Goal: Information Seeking & Learning: Learn about a topic

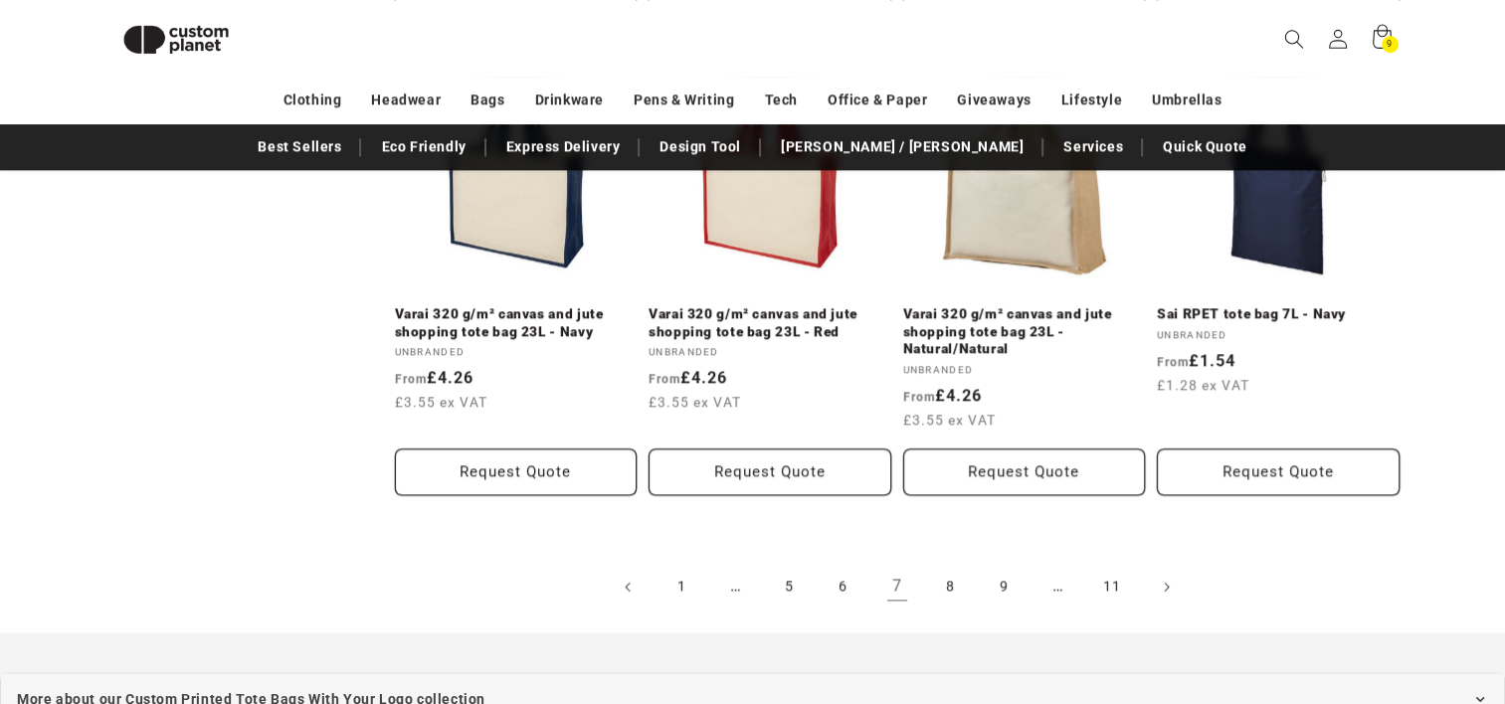
scroll to position [2233, 0]
click at [950, 569] on link "8" at bounding box center [951, 586] width 44 height 44
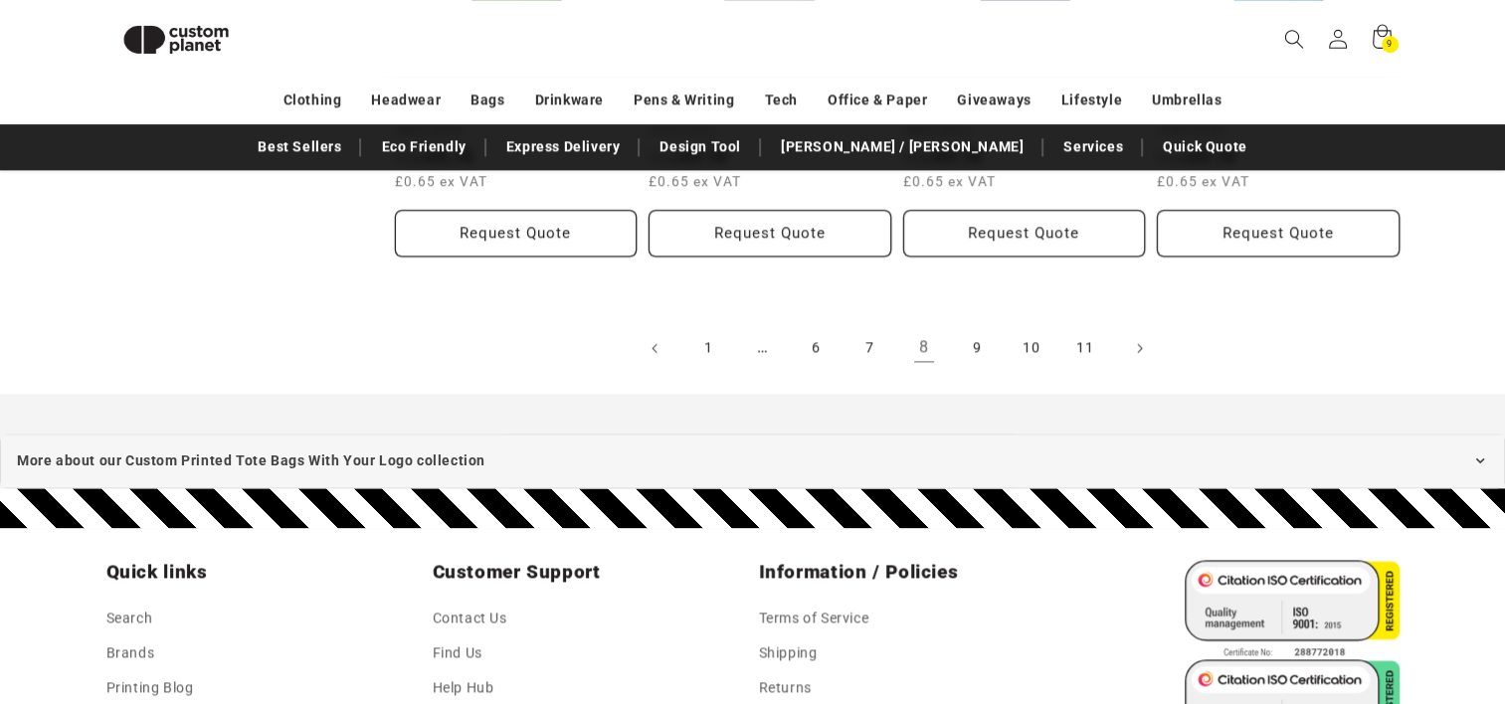
scroll to position [2438, 0]
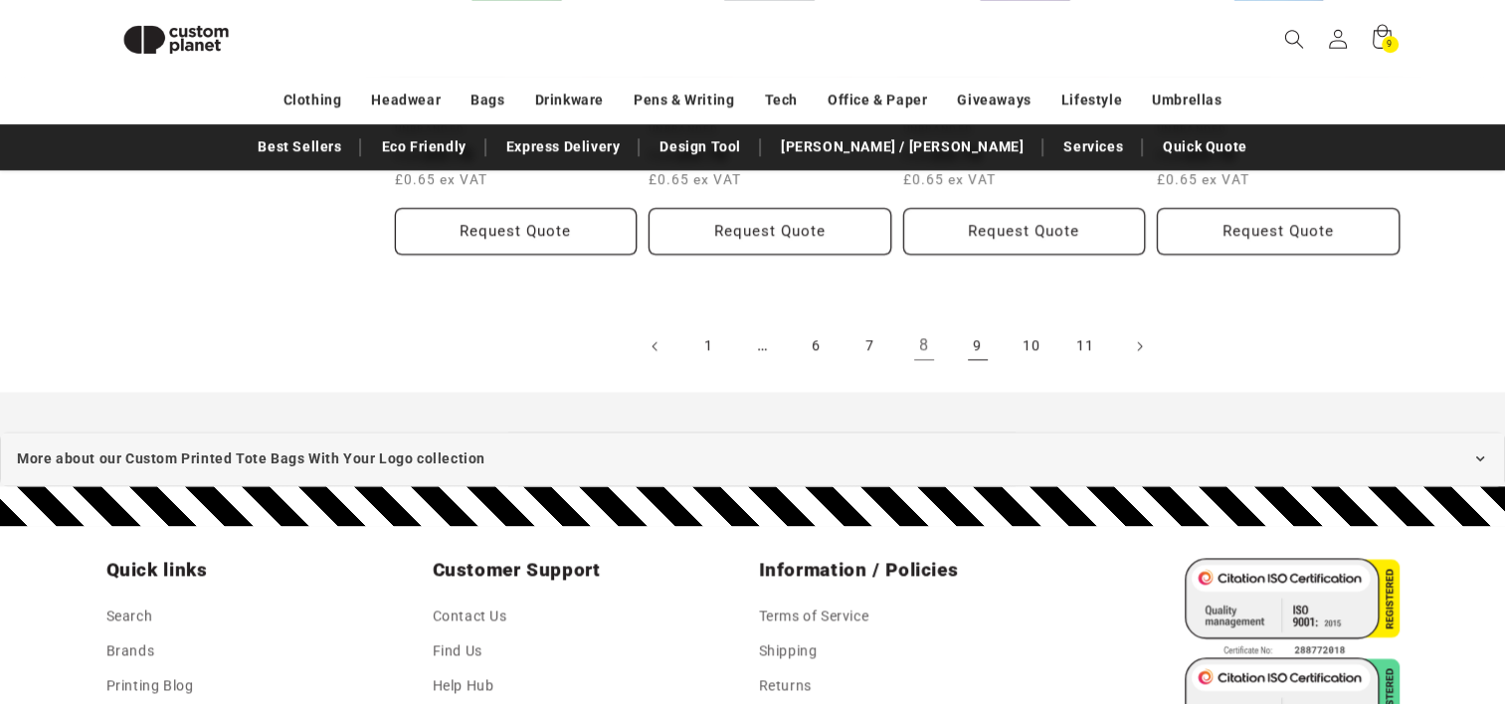
click at [964, 337] on link "9" at bounding box center [978, 346] width 44 height 44
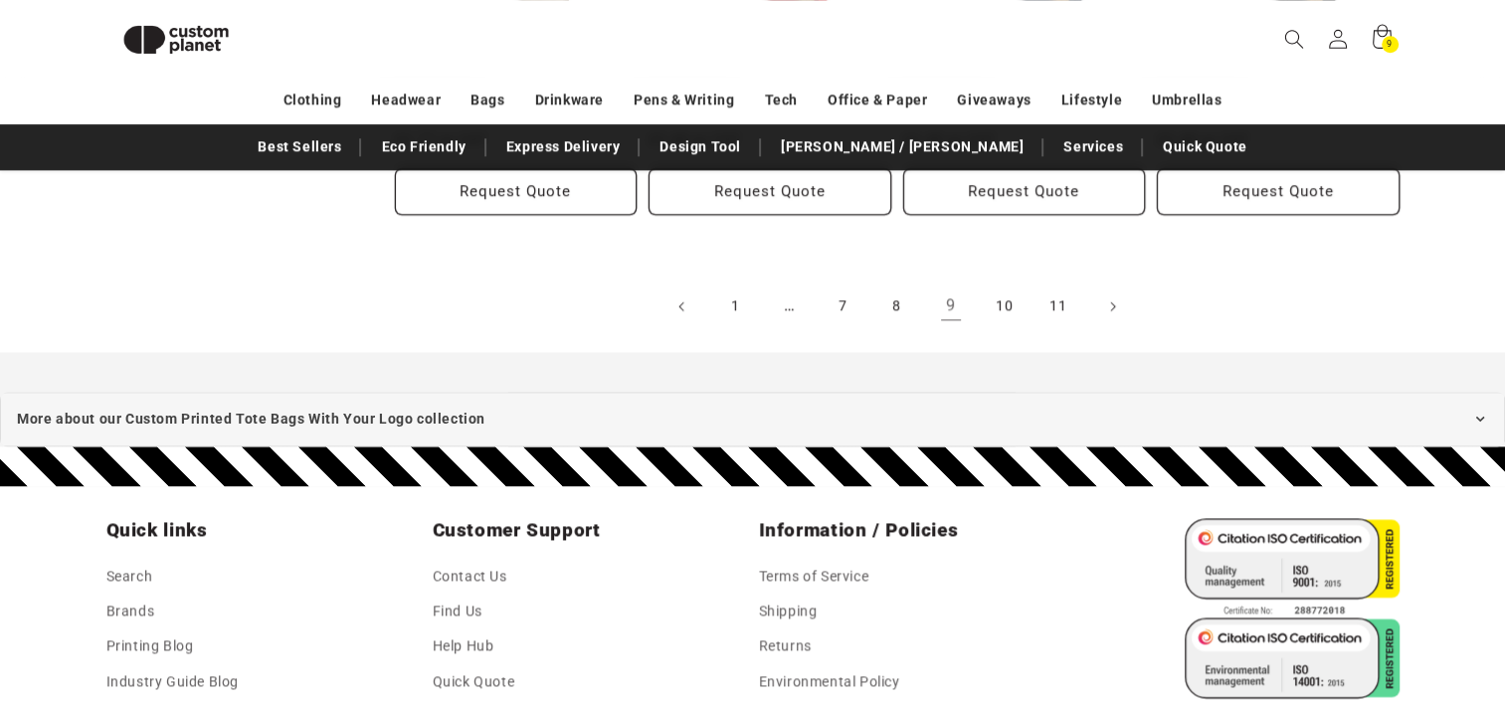
scroll to position [2532, 0]
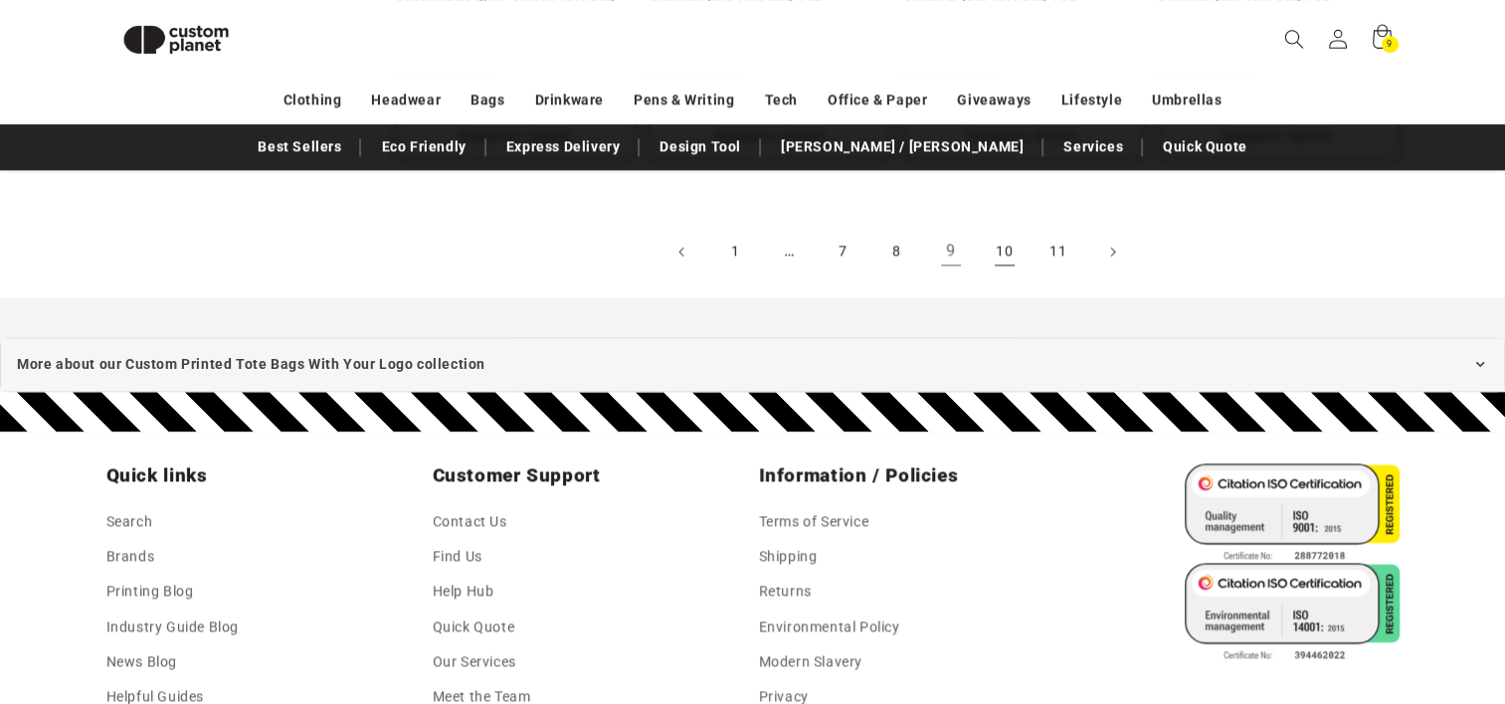
click at [1019, 247] on link "10" at bounding box center [1005, 252] width 44 height 44
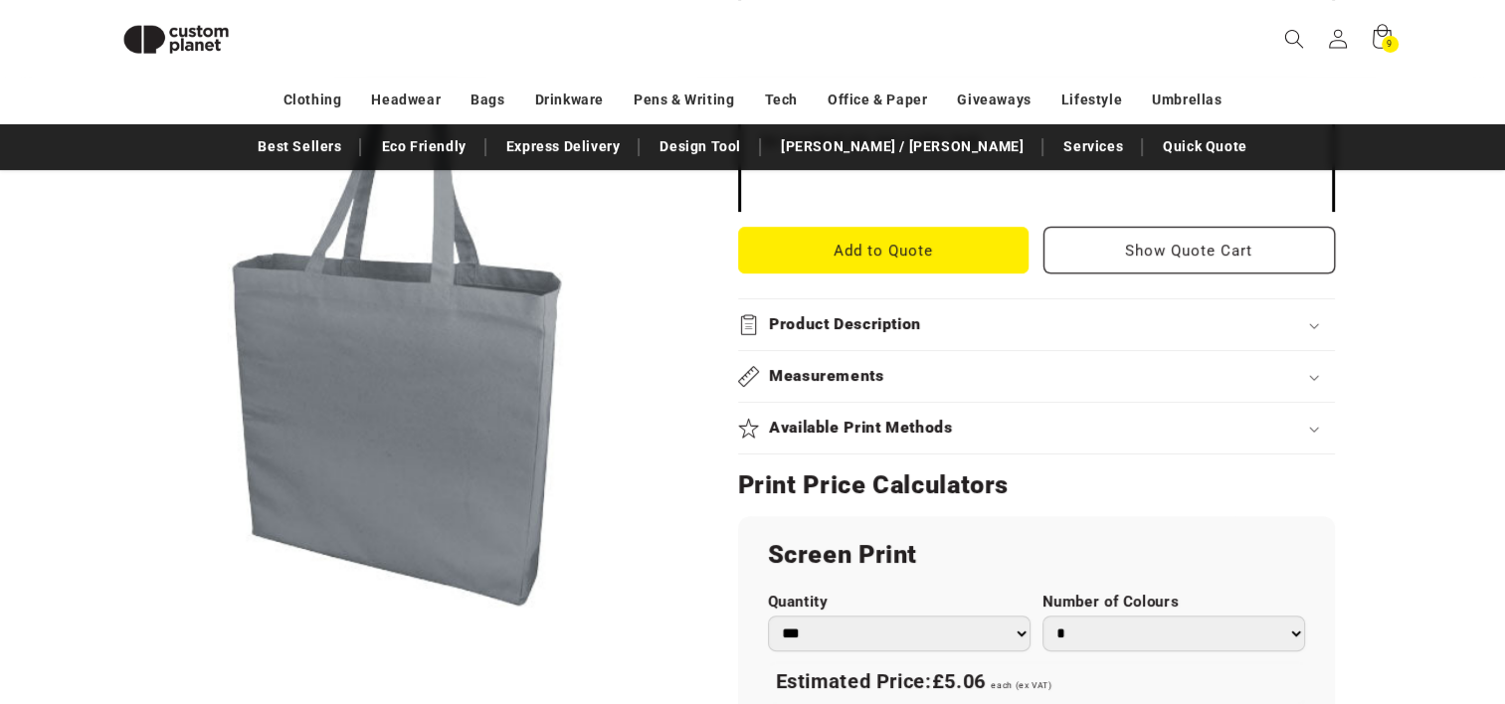
scroll to position [764, 0]
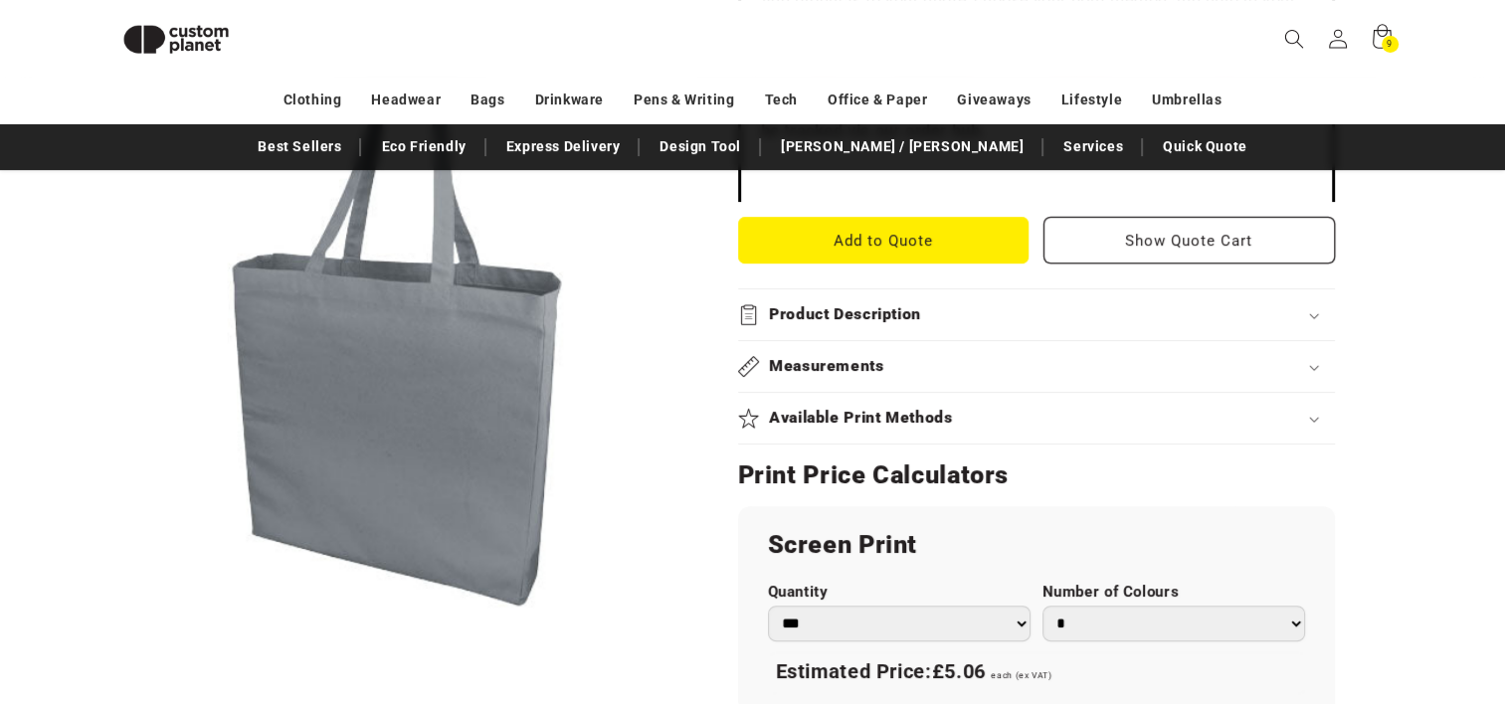
click at [871, 311] on h2 "Product Description" at bounding box center [845, 314] width 152 height 21
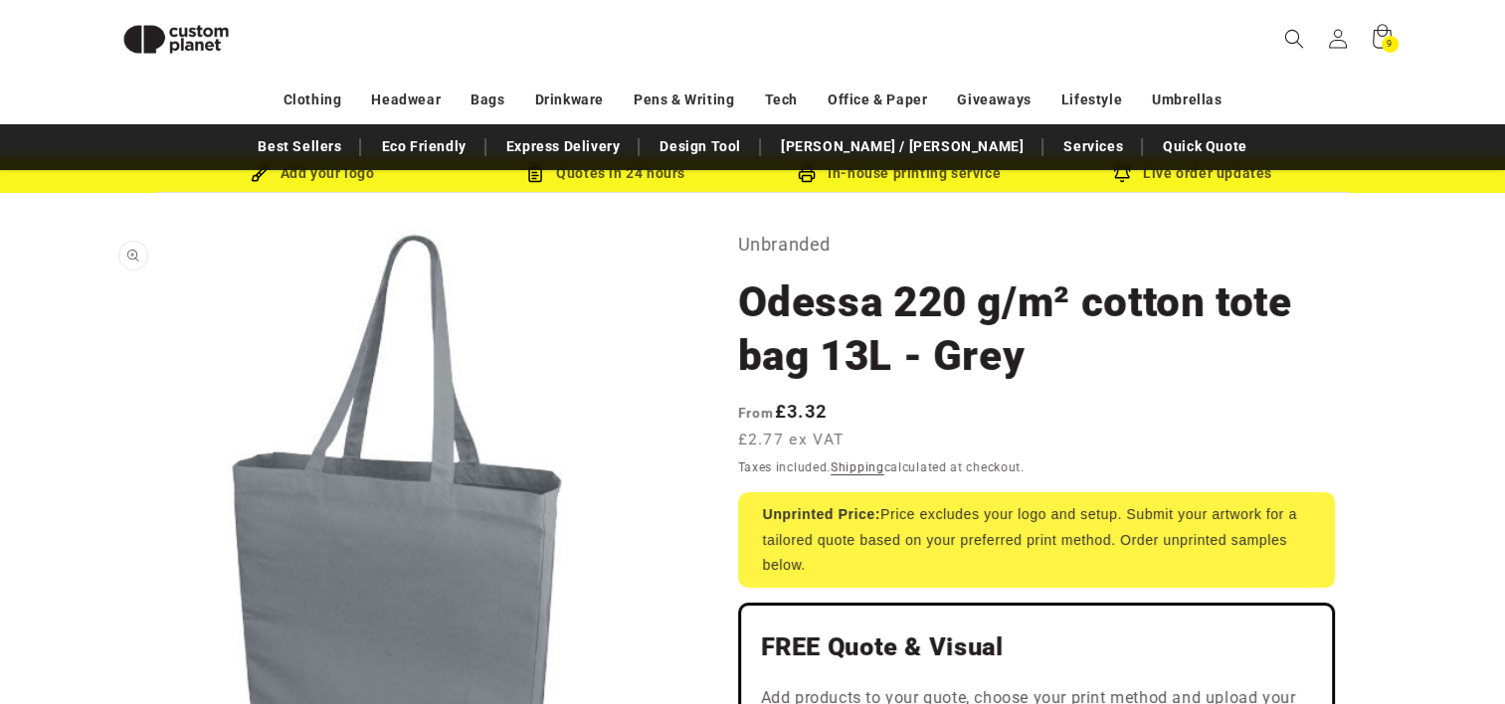
scroll to position [51, 0]
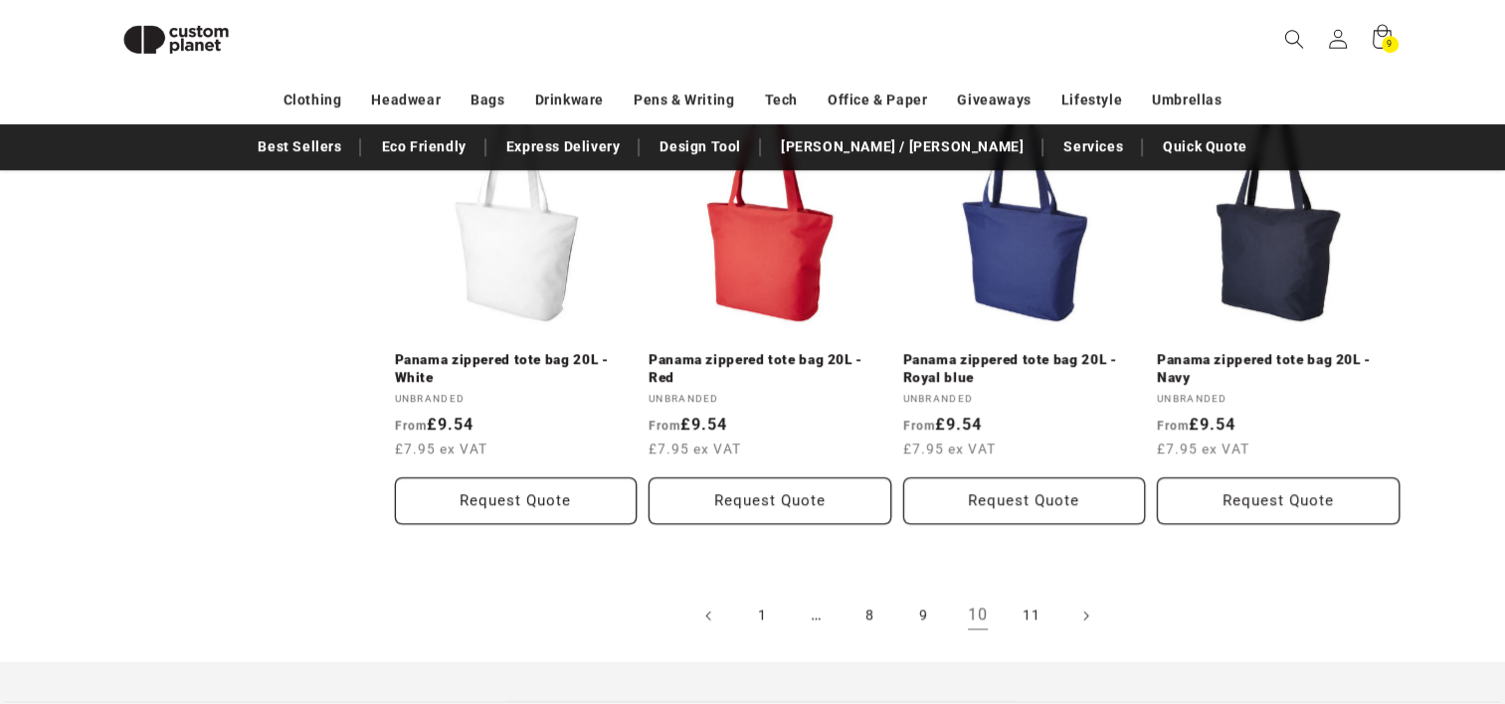
scroll to position [2180, 0]
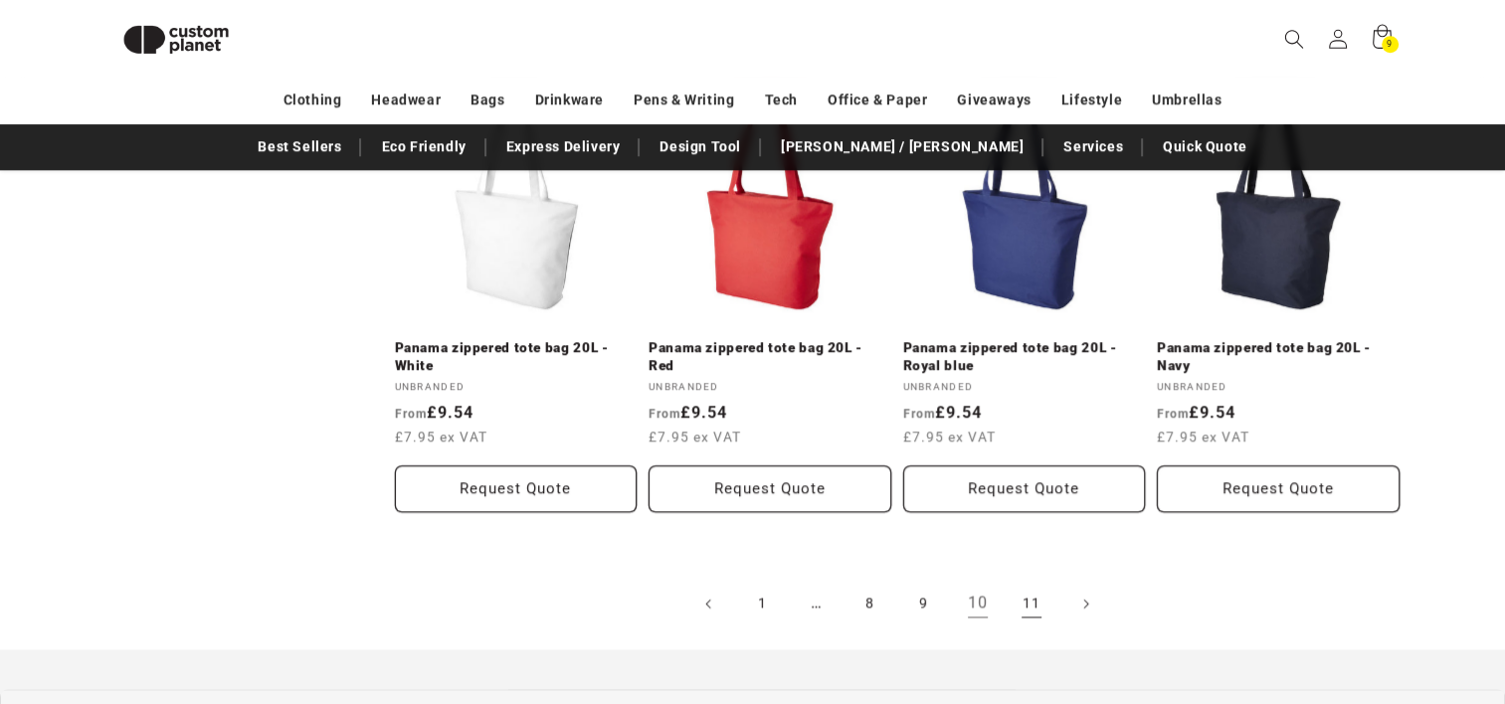
click at [1034, 608] on link "11" at bounding box center [1032, 604] width 44 height 44
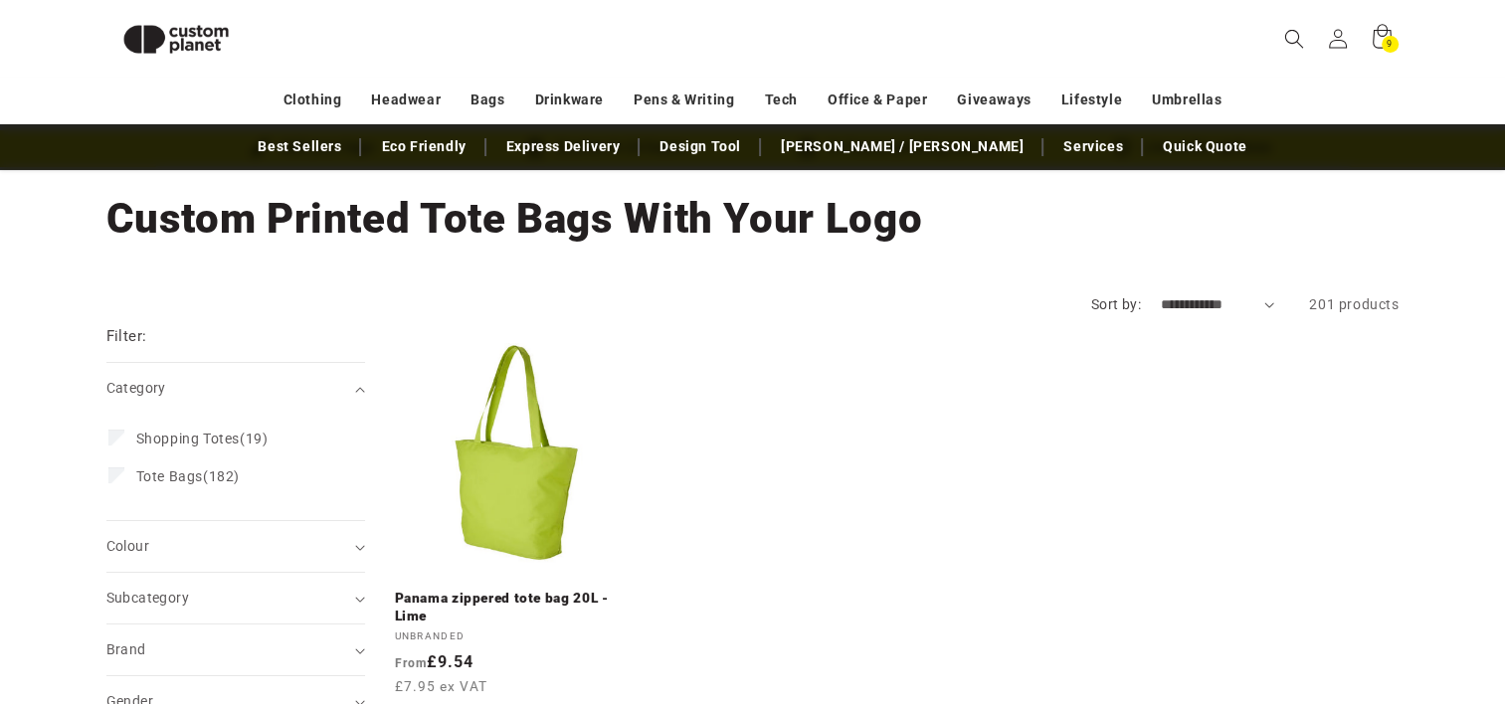
scroll to position [58, 0]
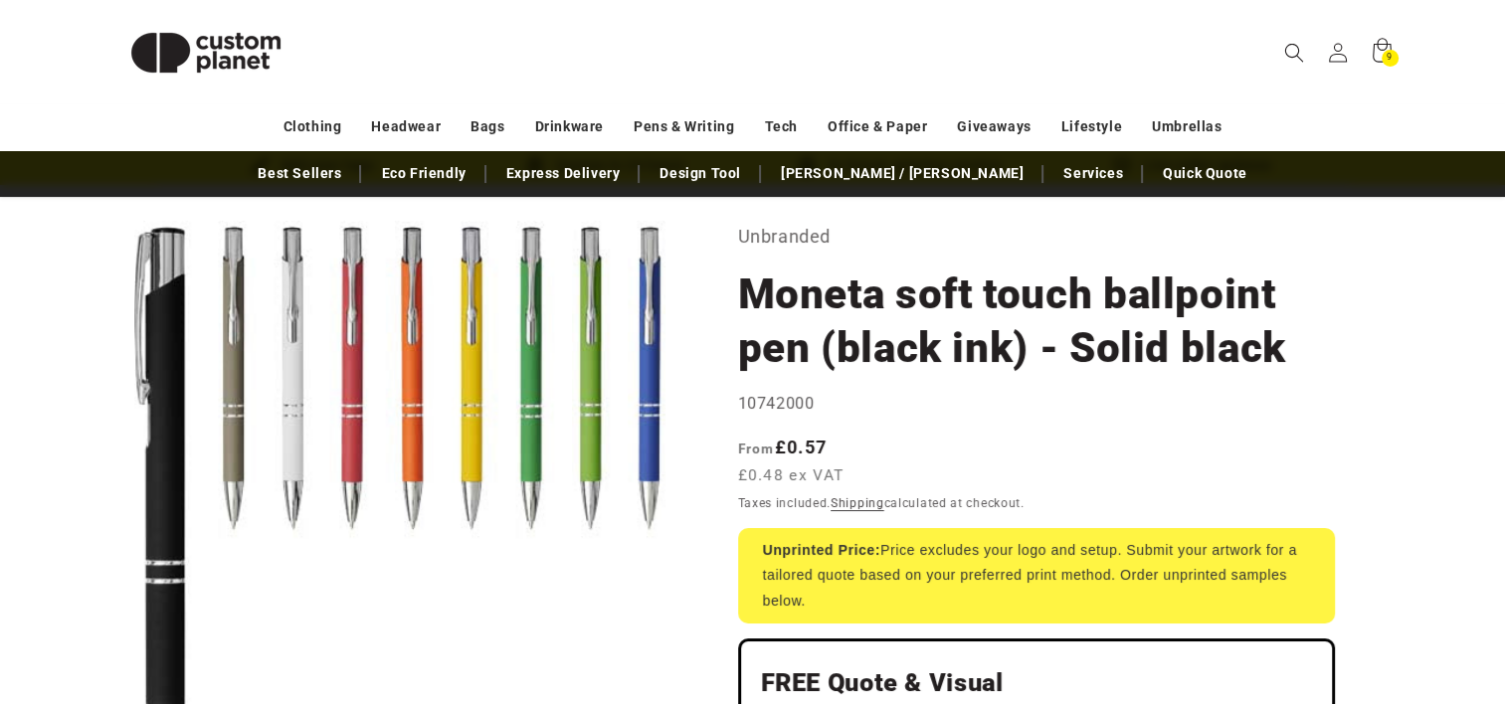
scroll to position [88, 0]
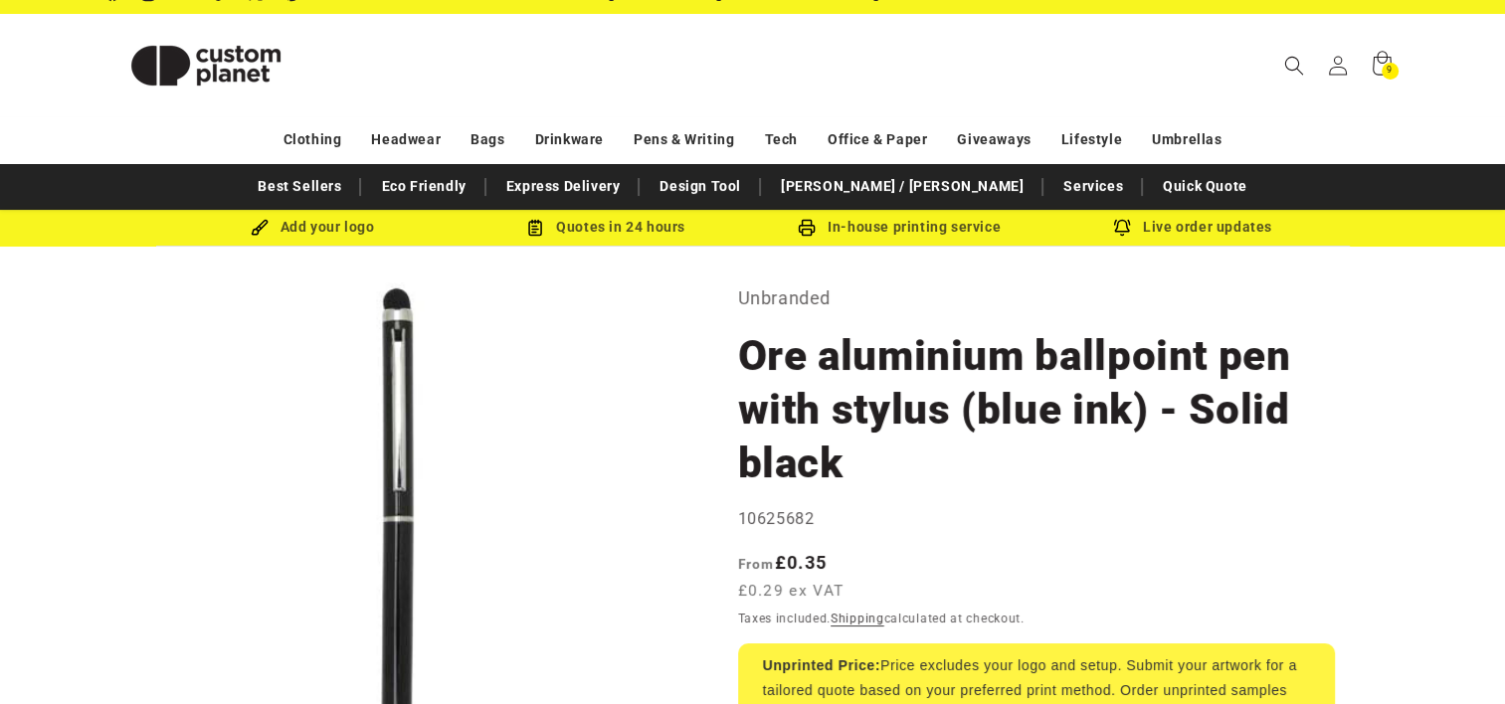
scroll to position [24, 0]
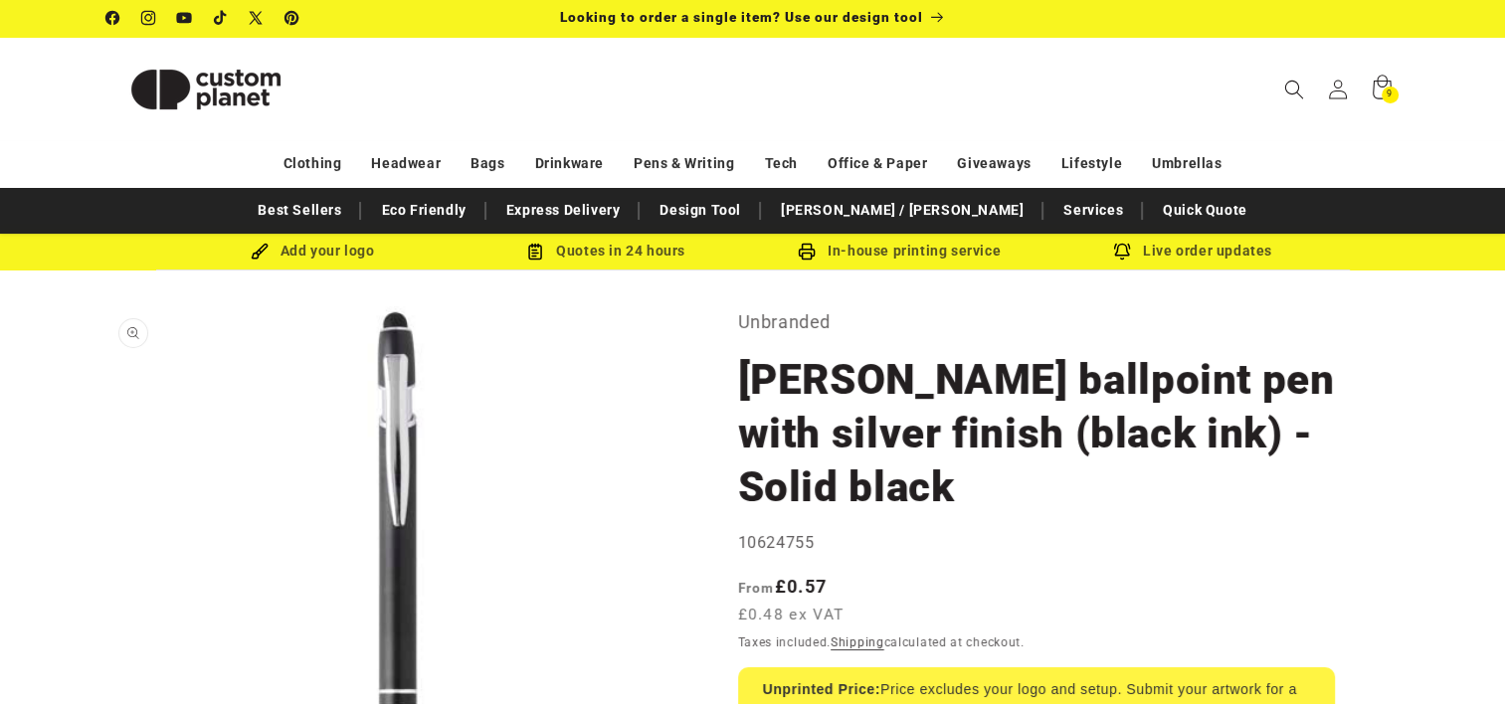
scroll to position [2, 0]
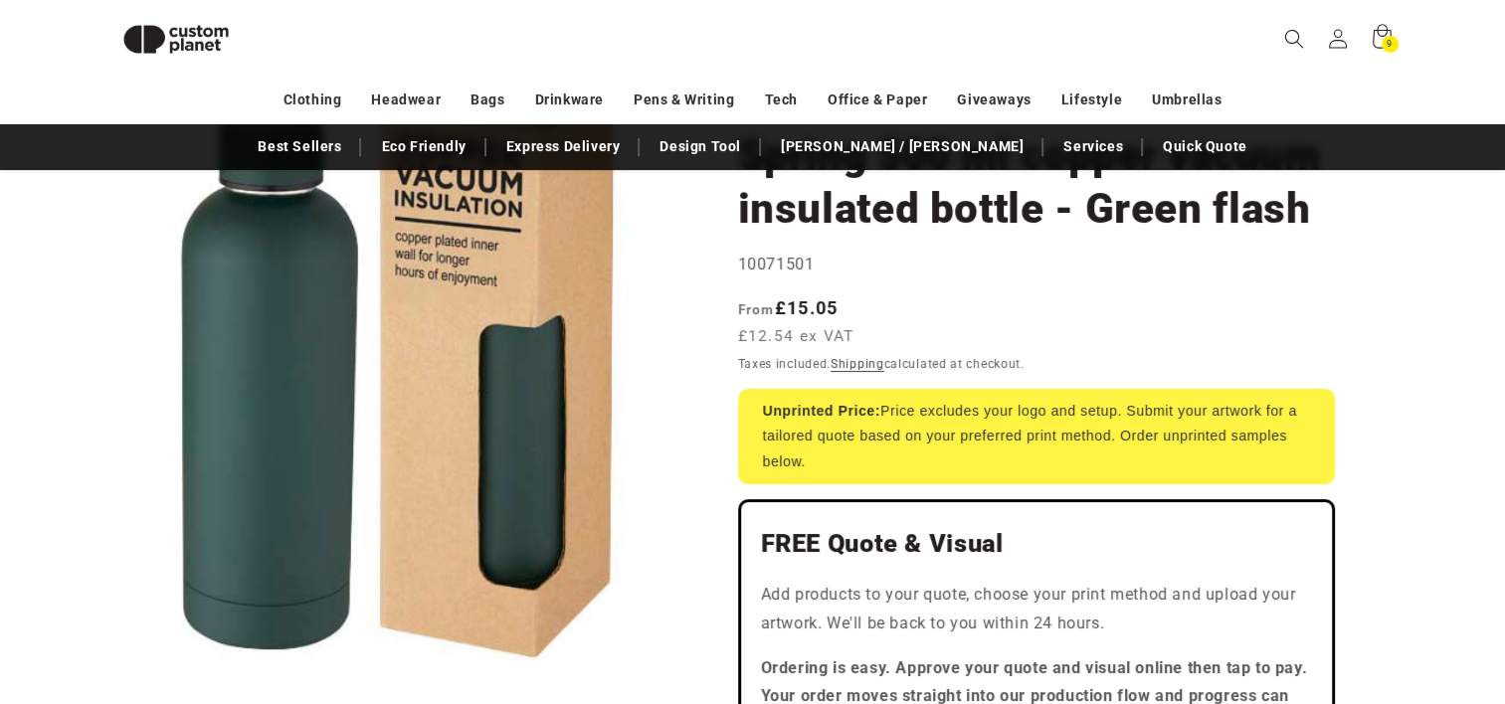
scroll to position [199, 0]
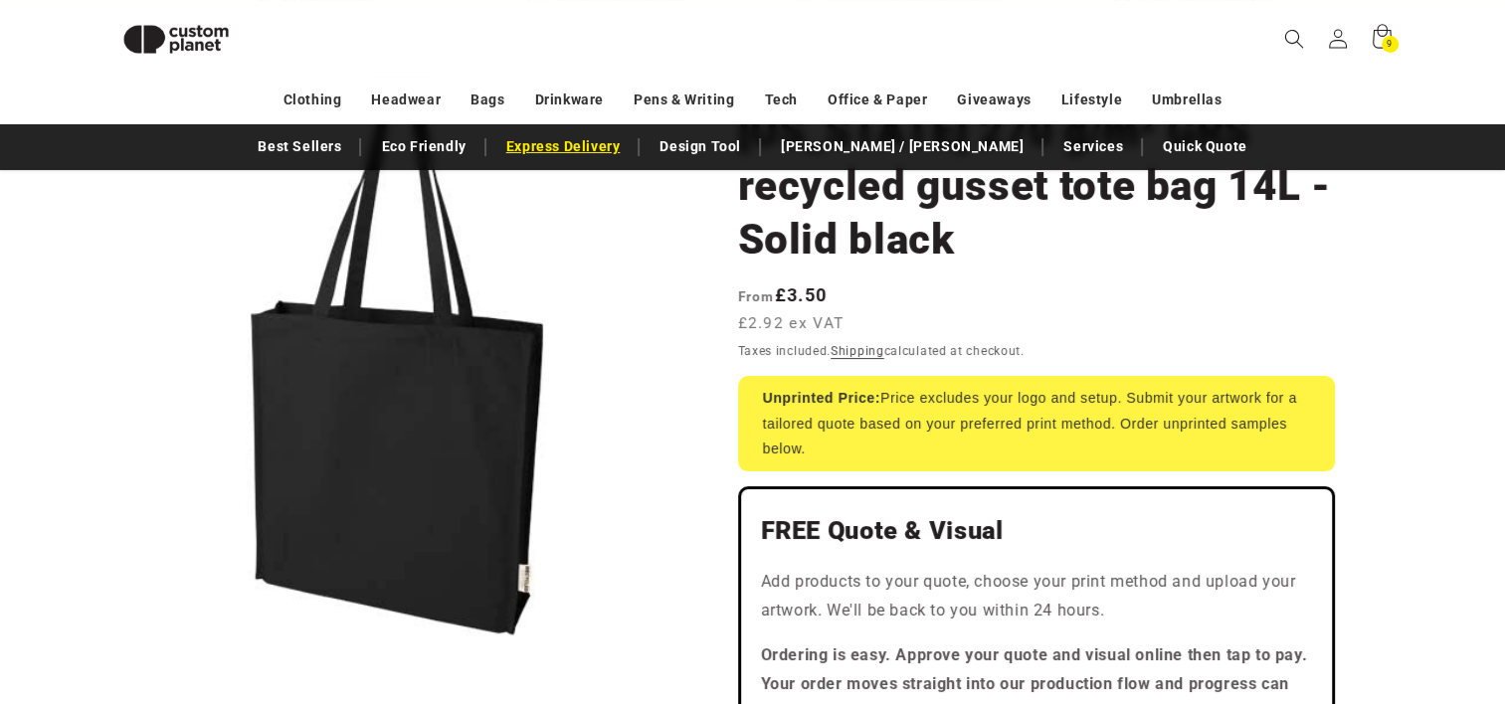
scroll to position [136, 0]
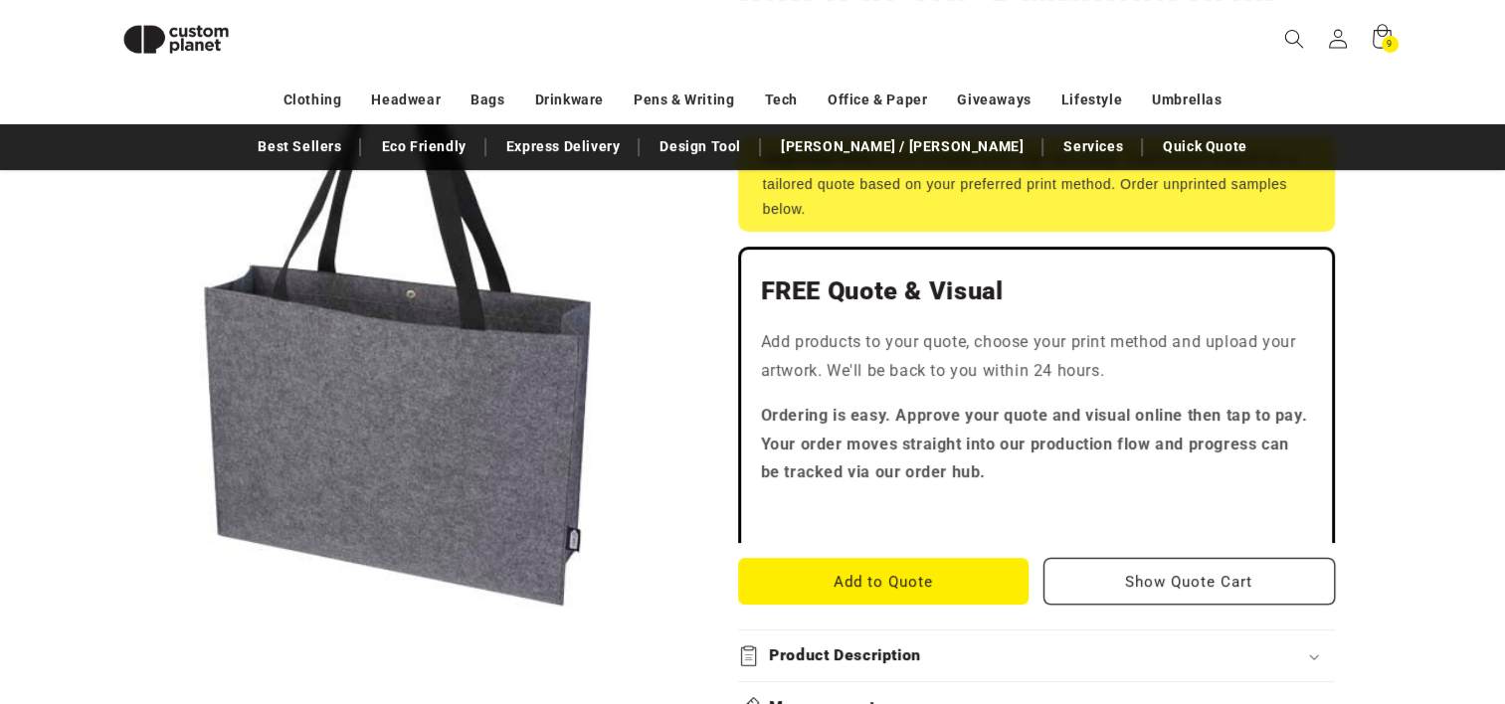
scroll to position [406, 0]
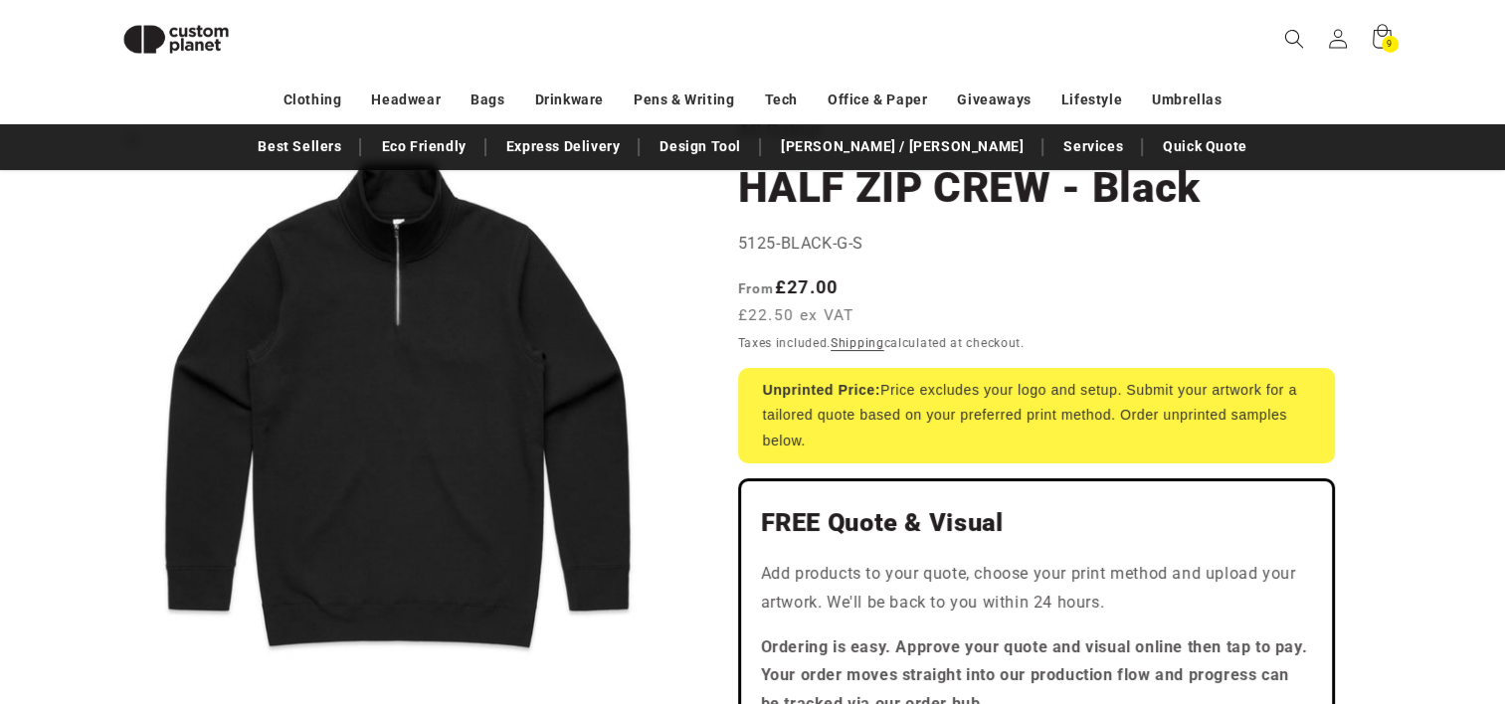
scroll to position [164, 0]
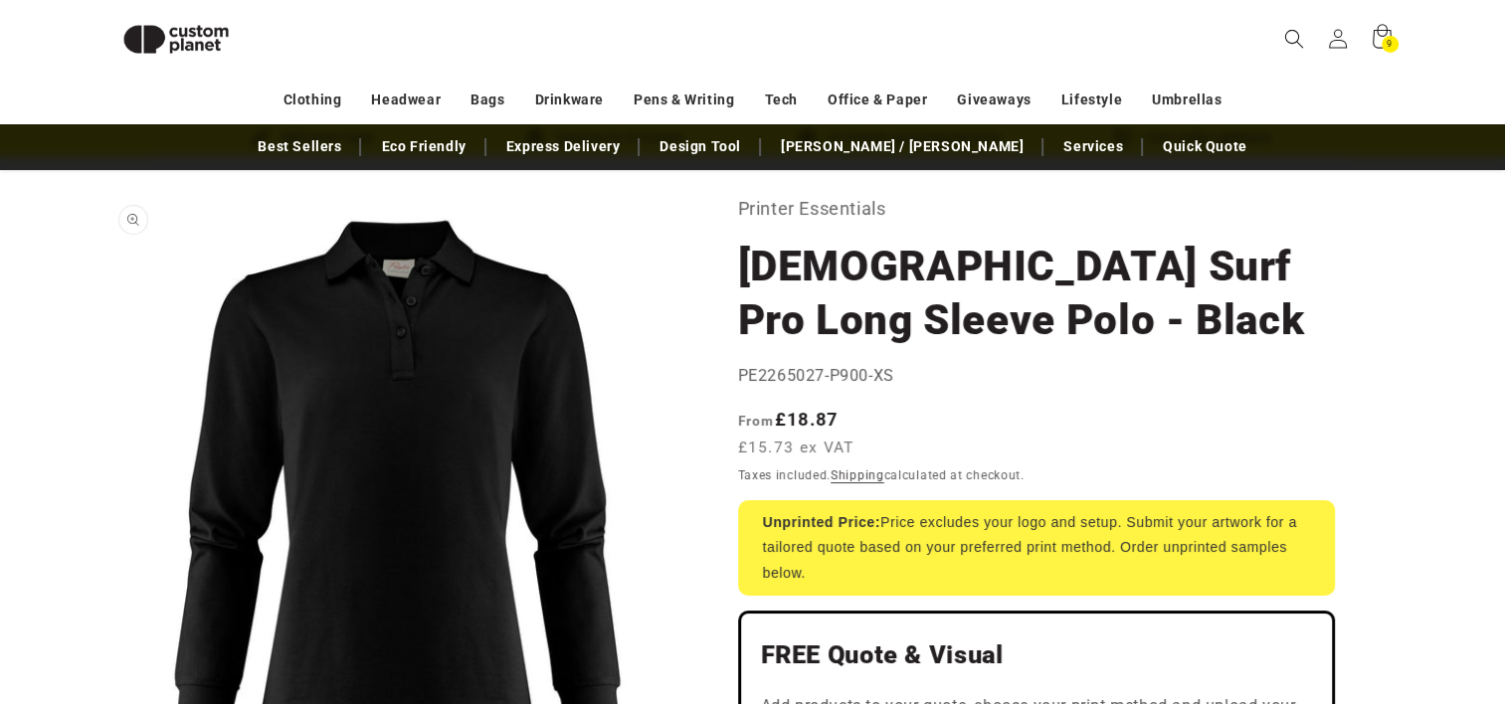
scroll to position [12, 0]
